Goal: Check status: Check status

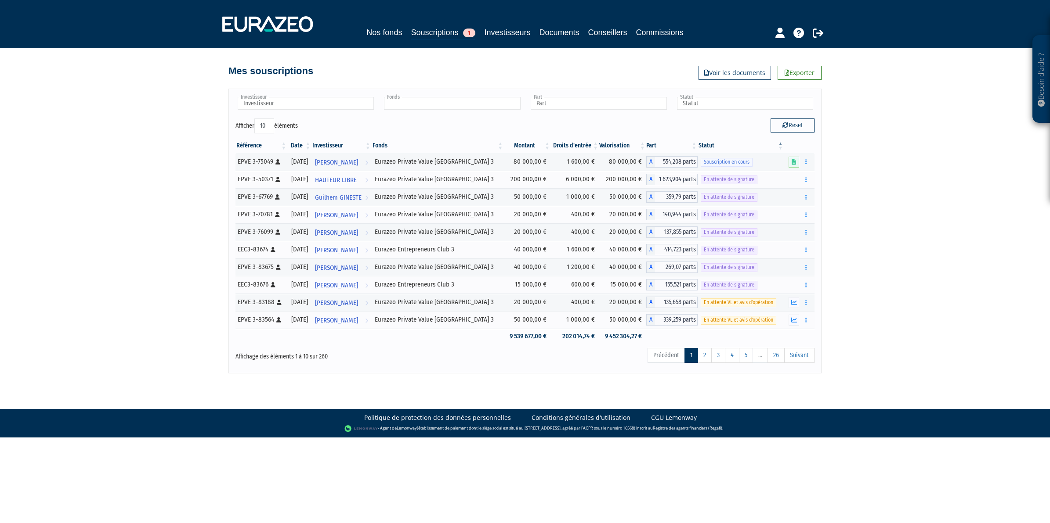
click at [400, 103] on input "text" at bounding box center [452, 103] width 136 height 13
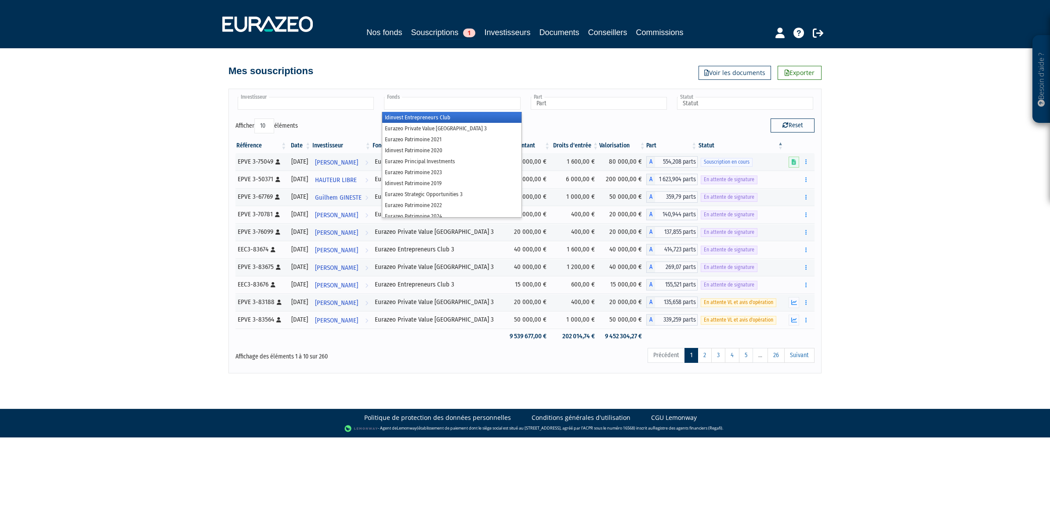
click at [330, 97] on input "text" at bounding box center [306, 103] width 136 height 13
type input "Fonds"
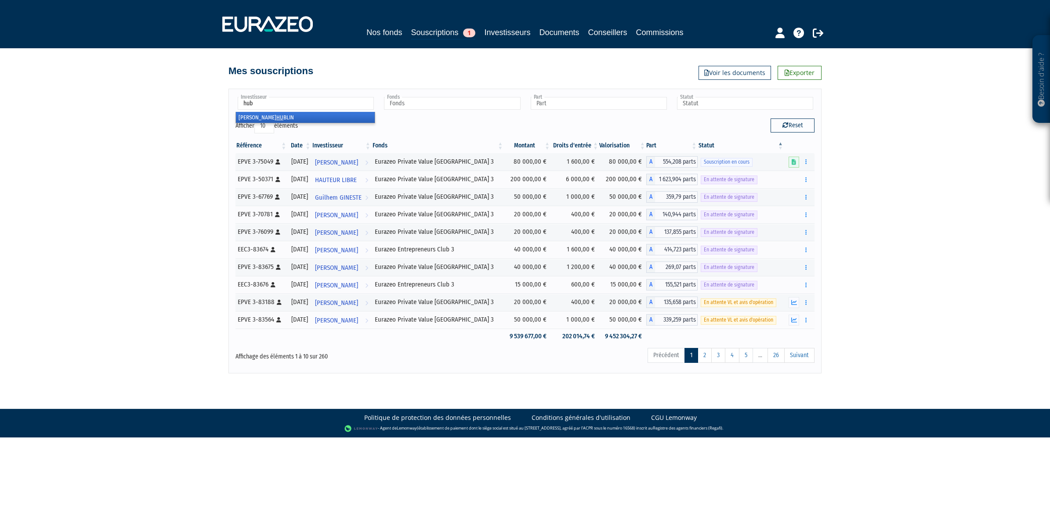
type input "[PERSON_NAME]"
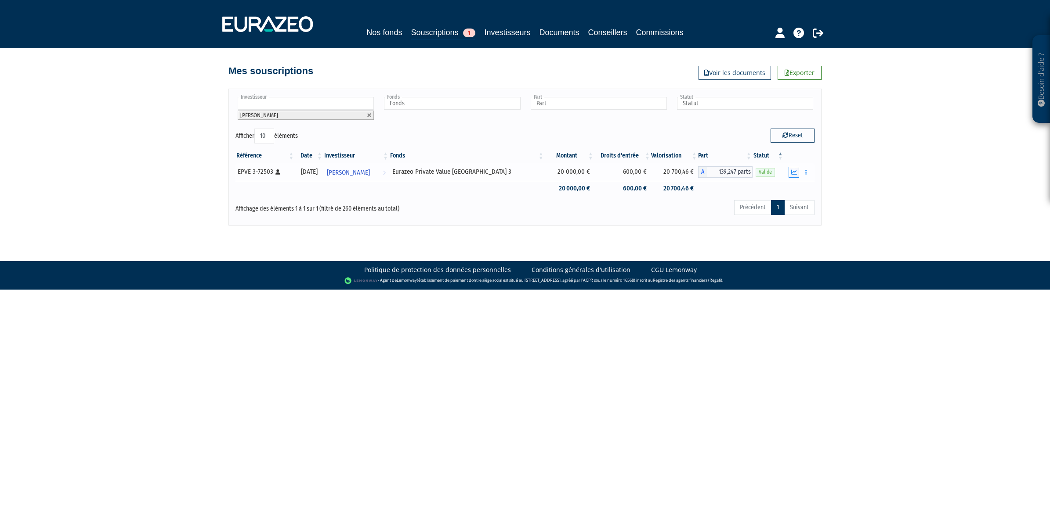
click at [790, 172] on button "button" at bounding box center [793, 172] width 11 height 11
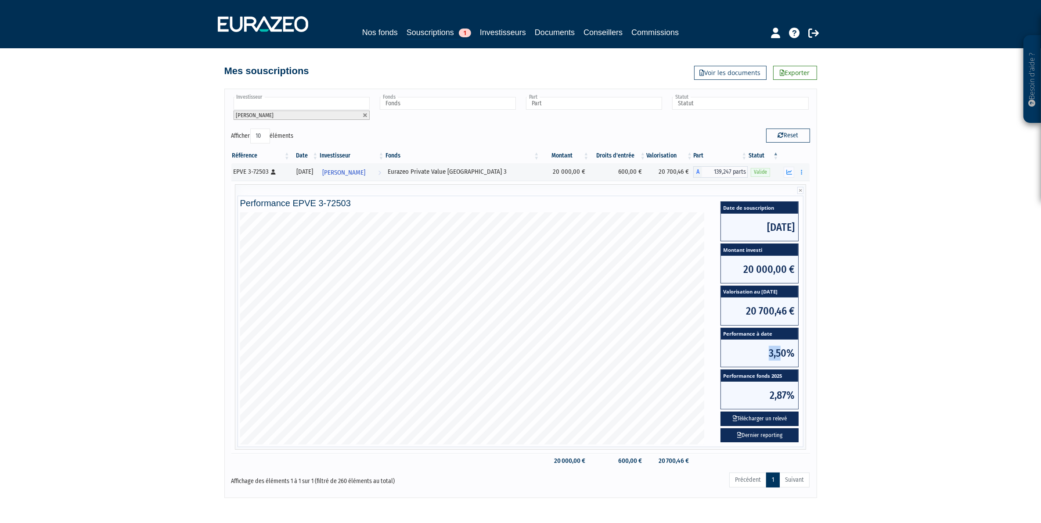
drag, startPoint x: 767, startPoint y: 350, endPoint x: 784, endPoint y: 349, distance: 16.7
click at [784, 349] on span "3,50%" at bounding box center [759, 353] width 77 height 27
drag, startPoint x: 784, startPoint y: 349, endPoint x: 794, endPoint y: 358, distance: 13.1
click at [794, 358] on span "3,50%" at bounding box center [759, 353] width 77 height 27
